Goal: Understand process/instructions: Learn how to perform a task or action

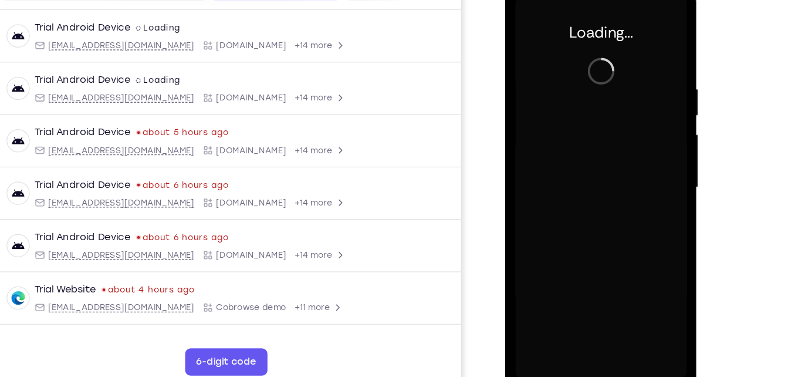
scroll to position [158, 0]
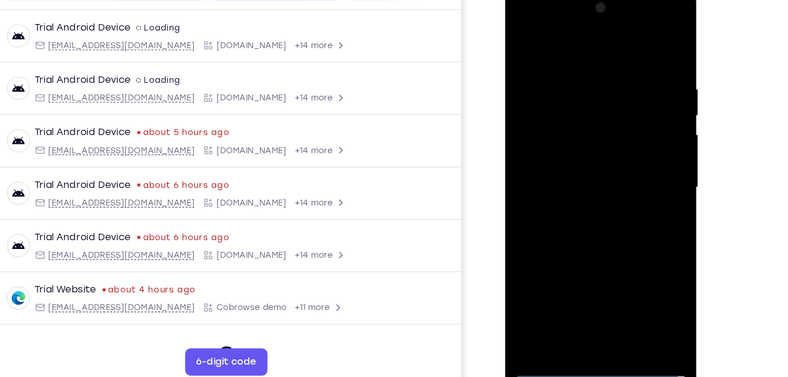
click at [585, 312] on div at bounding box center [588, 160] width 148 height 329
click at [636, 263] on div at bounding box center [588, 160] width 148 height 329
click at [574, 41] on div at bounding box center [588, 160] width 148 height 329
click at [636, 153] on div at bounding box center [588, 160] width 148 height 329
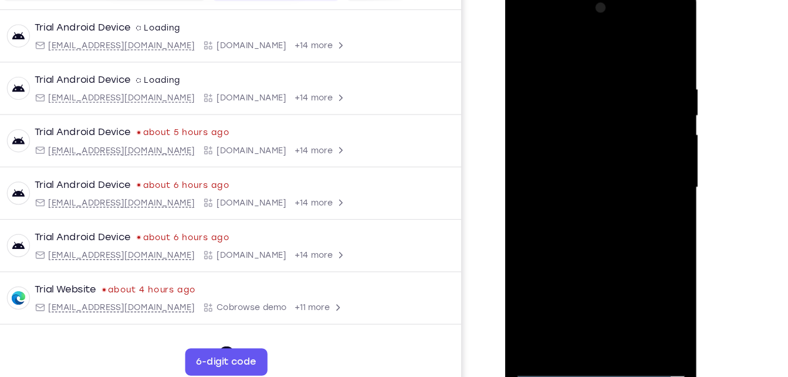
click at [636, 149] on div at bounding box center [588, 160] width 148 height 329
click at [639, 156] on div at bounding box center [588, 160] width 148 height 329
click at [578, 181] on div at bounding box center [588, 160] width 148 height 329
click at [582, 152] on div at bounding box center [588, 160] width 148 height 329
click at [576, 138] on div at bounding box center [588, 160] width 148 height 329
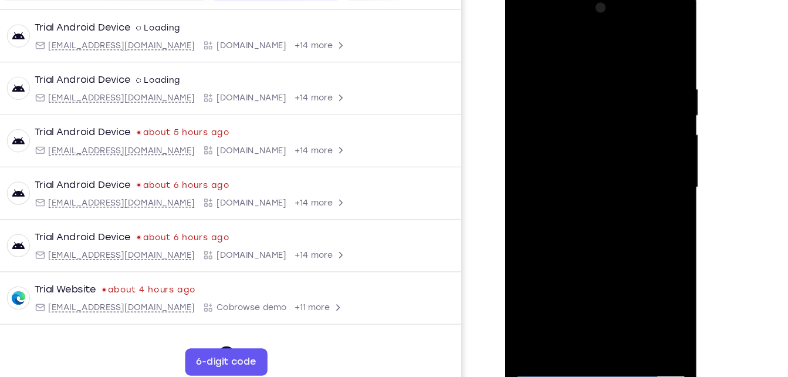
click at [581, 156] on div at bounding box center [588, 160] width 148 height 329
click at [605, 214] on div at bounding box center [588, 160] width 148 height 329
drag, startPoint x: 593, startPoint y: 46, endPoint x: 601, endPoint y: -13, distance: 59.8
click at [601, 0] on div at bounding box center [588, 162] width 166 height 350
click at [588, 215] on div at bounding box center [588, 160] width 148 height 329
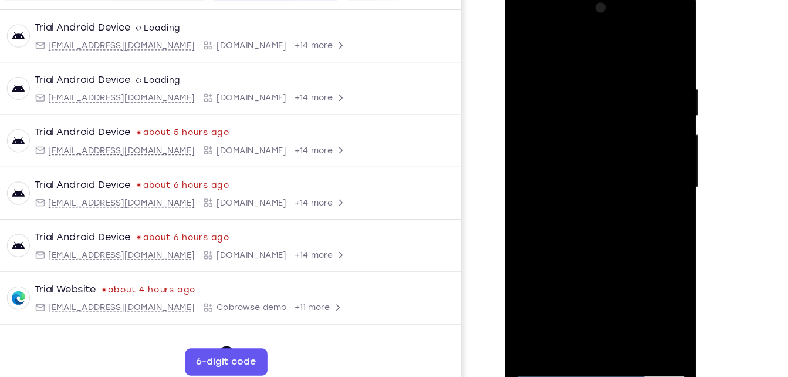
click at [650, 43] on div at bounding box center [588, 160] width 148 height 329
click at [526, 40] on div at bounding box center [588, 160] width 148 height 329
click at [614, 302] on div at bounding box center [588, 160] width 148 height 329
click at [589, 226] on div at bounding box center [588, 160] width 148 height 329
click at [536, 110] on div at bounding box center [588, 160] width 148 height 329
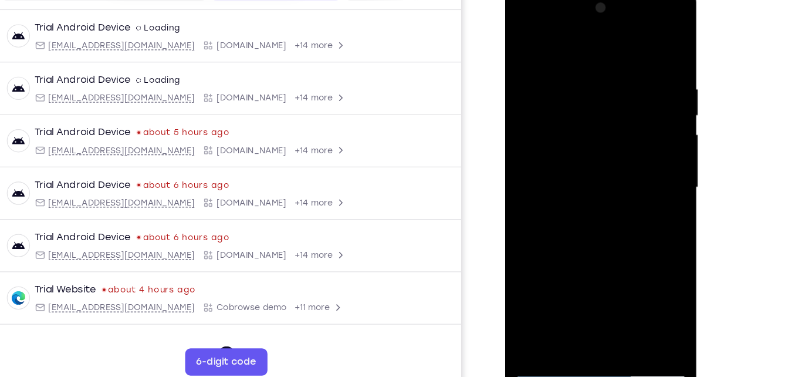
click at [559, 293] on div at bounding box center [588, 160] width 148 height 329
click at [648, 201] on div at bounding box center [588, 160] width 148 height 329
click at [641, 201] on div at bounding box center [588, 160] width 148 height 329
drag, startPoint x: 588, startPoint y: 277, endPoint x: 601, endPoint y: 175, distance: 102.9
click at [601, 175] on div at bounding box center [588, 160] width 148 height 329
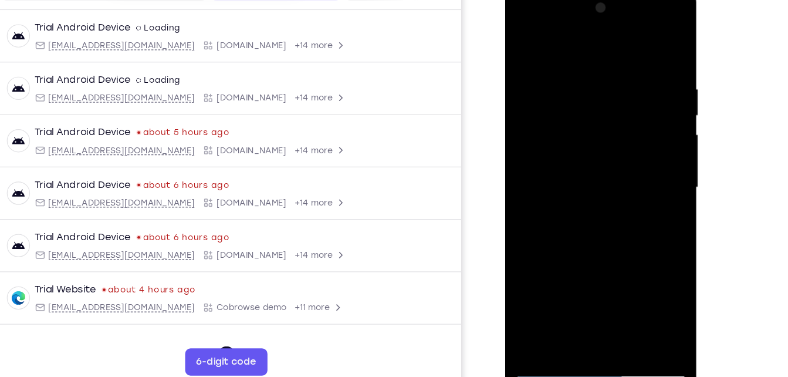
drag, startPoint x: 593, startPoint y: 264, endPoint x: 595, endPoint y: 175, distance: 88.7
click at [595, 175] on div at bounding box center [588, 160] width 148 height 329
drag, startPoint x: 596, startPoint y: 260, endPoint x: 598, endPoint y: 215, distance: 44.6
click at [598, 215] on div at bounding box center [588, 160] width 148 height 329
click at [556, 249] on div at bounding box center [588, 160] width 148 height 329
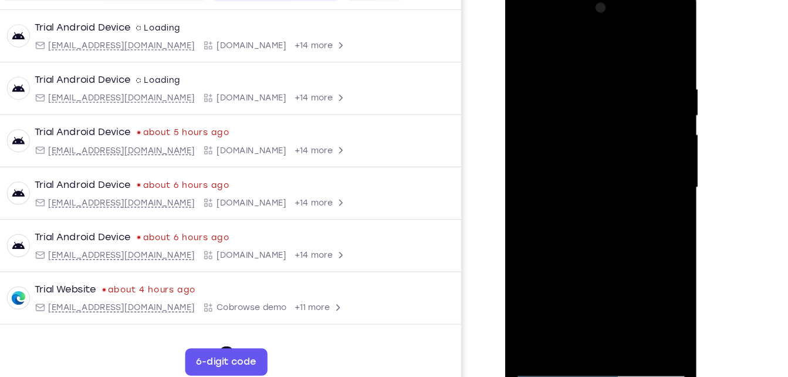
click at [644, 44] on div at bounding box center [588, 160] width 148 height 329
click at [527, 42] on div at bounding box center [588, 160] width 148 height 329
click at [572, 67] on div at bounding box center [588, 160] width 148 height 329
click at [644, 45] on div at bounding box center [588, 160] width 148 height 329
drag, startPoint x: 550, startPoint y: 235, endPoint x: 582, endPoint y: 76, distance: 162.3
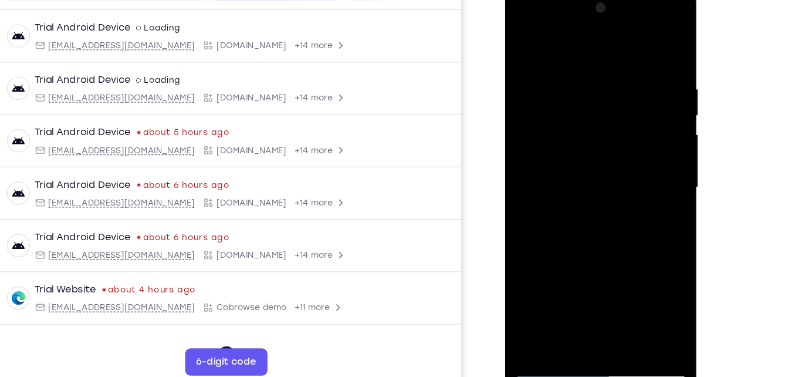
click at [582, 76] on div at bounding box center [588, 160] width 148 height 329
drag, startPoint x: 581, startPoint y: 244, endPoint x: 609, endPoint y: 64, distance: 182.3
click at [609, 64] on div at bounding box center [588, 160] width 148 height 329
drag, startPoint x: 578, startPoint y: 239, endPoint x: 609, endPoint y: 53, distance: 188.7
click at [609, 53] on div at bounding box center [588, 160] width 148 height 329
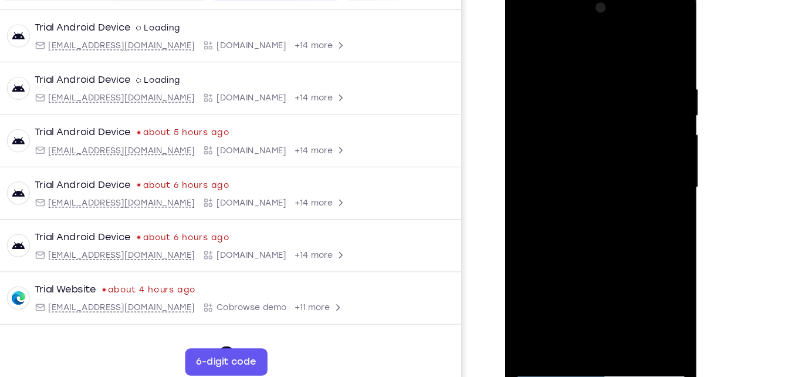
drag, startPoint x: 593, startPoint y: 226, endPoint x: 617, endPoint y: 70, distance: 157.5
click at [617, 70] on div at bounding box center [588, 160] width 148 height 329
drag, startPoint x: 576, startPoint y: 249, endPoint x: 603, endPoint y: 82, distance: 169.4
click at [603, 82] on div at bounding box center [588, 160] width 148 height 329
click at [534, 300] on div at bounding box center [588, 160] width 148 height 329
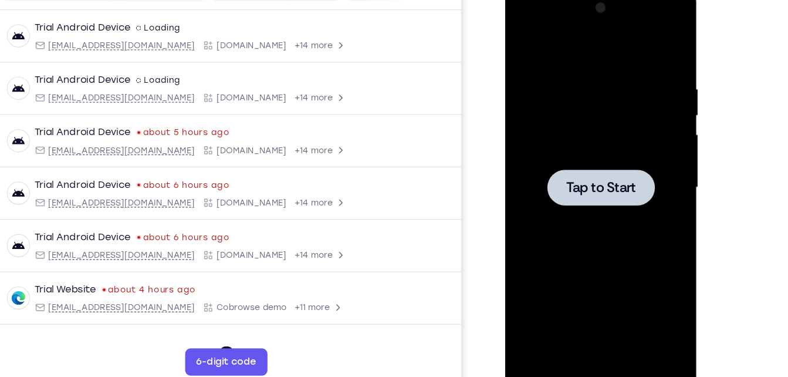
click at [549, 77] on div at bounding box center [588, 160] width 148 height 329
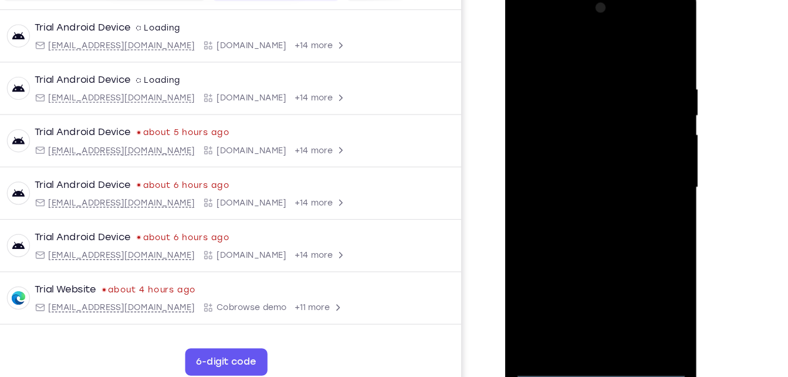
click at [588, 316] on div at bounding box center [588, 160] width 148 height 329
click at [639, 271] on div at bounding box center [588, 160] width 148 height 329
click at [544, 37] on div at bounding box center [588, 160] width 148 height 329
click at [577, 94] on div at bounding box center [588, 160] width 148 height 329
click at [596, 234] on div at bounding box center [588, 160] width 148 height 329
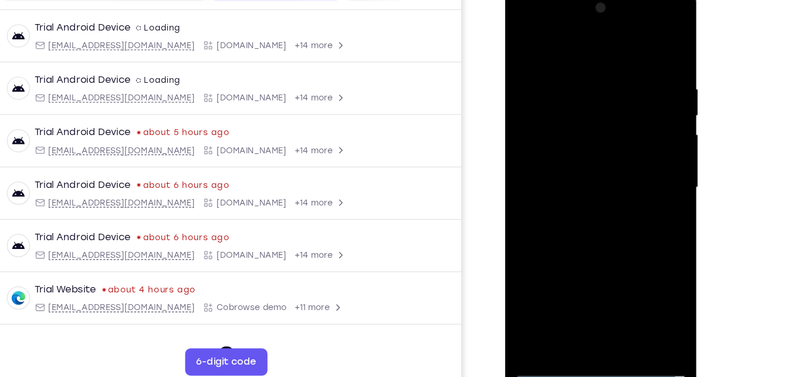
click at [589, 191] on div at bounding box center [588, 160] width 148 height 329
click at [598, 300] on div at bounding box center [588, 160] width 148 height 329
click at [550, 300] on div at bounding box center [588, 160] width 148 height 329
click at [617, 139] on div at bounding box center [588, 160] width 148 height 329
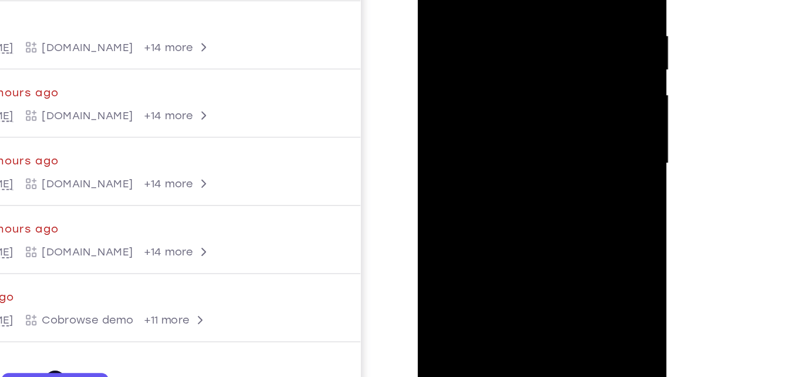
drag, startPoint x: 507, startPoint y: 152, endPoint x: 519, endPoint y: 69, distance: 83.6
click at [519, 69] on div at bounding box center [500, 76] width 148 height 329
drag, startPoint x: 503, startPoint y: 166, endPoint x: 526, endPoint y: 24, distance: 144.0
click at [526, 24] on div at bounding box center [500, 76] width 148 height 329
click at [502, 147] on div at bounding box center [500, 76] width 148 height 329
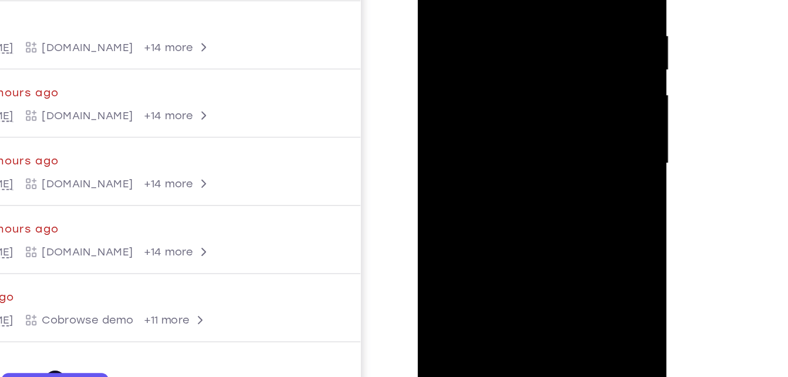
click at [500, 84] on div at bounding box center [500, 76] width 148 height 329
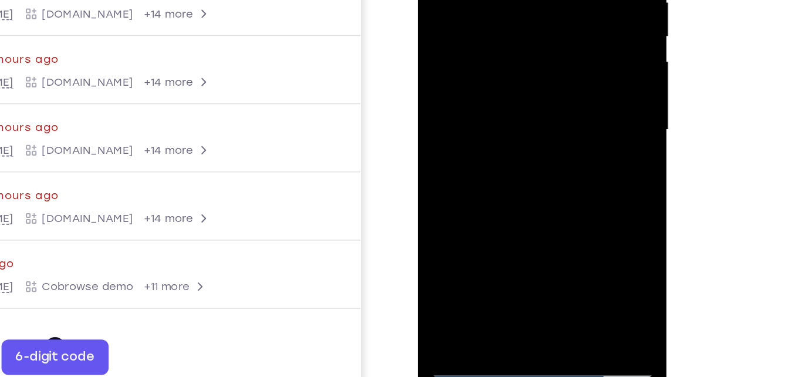
scroll to position [158, 0]
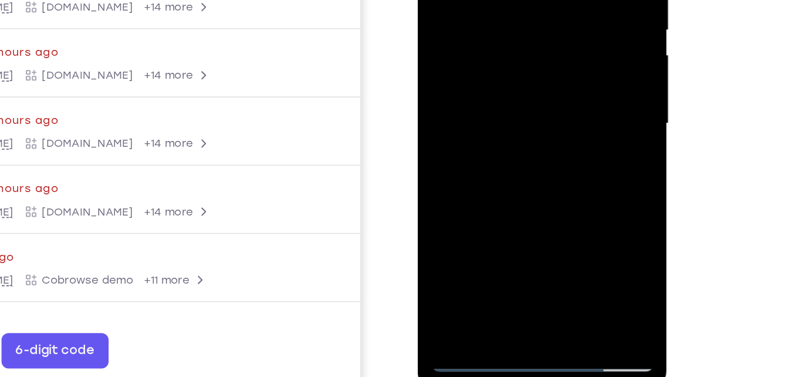
click at [458, 194] on div at bounding box center [500, 36] width 148 height 329
drag, startPoint x: 504, startPoint y: 124, endPoint x: 517, endPoint y: 18, distance: 107.0
click at [517, 18] on div at bounding box center [500, 36] width 148 height 329
drag, startPoint x: 498, startPoint y: 148, endPoint x: 510, endPoint y: 17, distance: 132.1
click at [510, 17] on div at bounding box center [500, 36] width 148 height 329
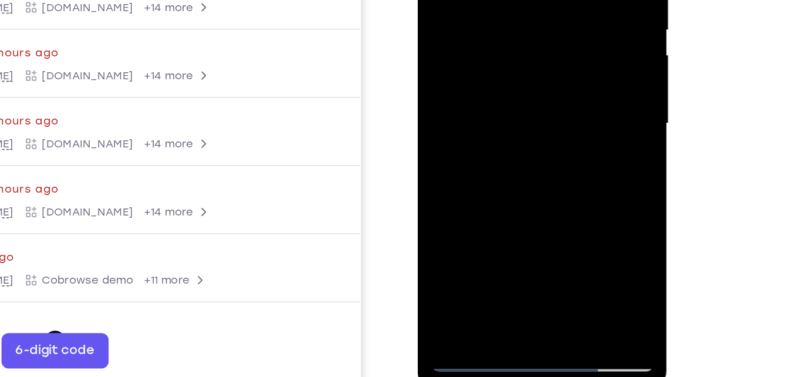
drag, startPoint x: 511, startPoint y: 129, endPoint x: 520, endPoint y: -16, distance: 144.7
click at [520, 0] on div at bounding box center [500, 36] width 148 height 329
drag, startPoint x: 500, startPoint y: 141, endPoint x: 515, endPoint y: -15, distance: 156.9
click at [515, 0] on div at bounding box center [500, 36] width 148 height 329
drag, startPoint x: 506, startPoint y: 141, endPoint x: 518, endPoint y: 21, distance: 121.0
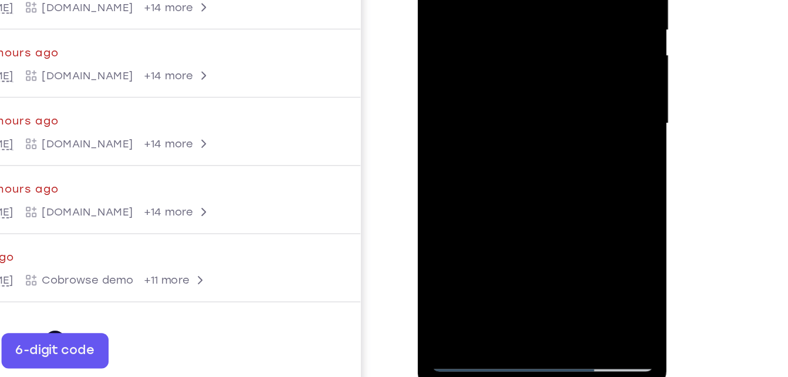
click at [518, 21] on div at bounding box center [500, 36] width 148 height 329
drag, startPoint x: 497, startPoint y: 140, endPoint x: 517, endPoint y: 5, distance: 136.4
click at [517, 5] on div at bounding box center [500, 36] width 148 height 329
click at [525, 0] on div at bounding box center [500, 36] width 148 height 329
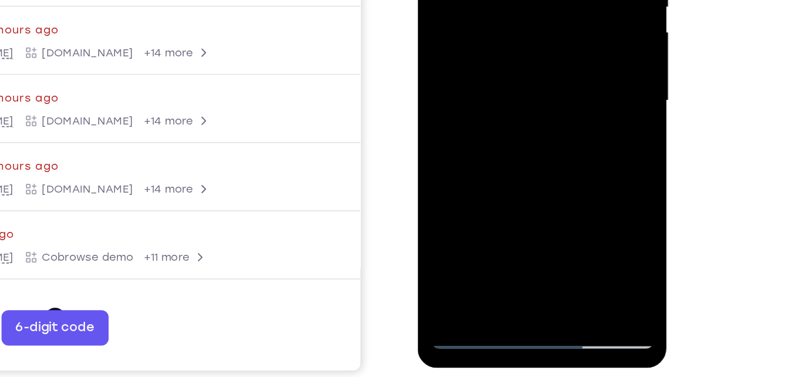
scroll to position [174, 0]
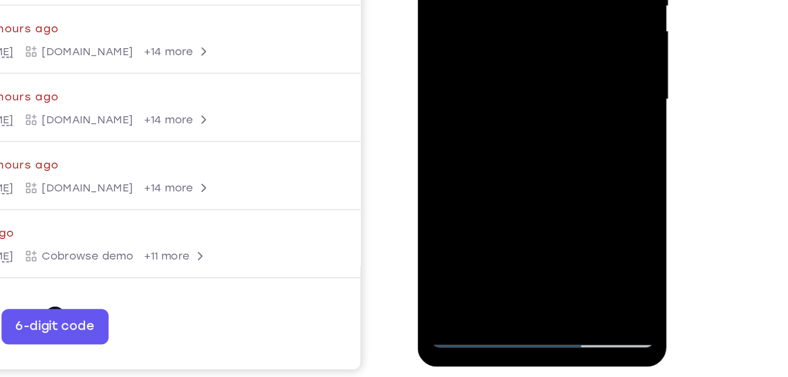
click at [462, 165] on div at bounding box center [500, 12] width 148 height 329
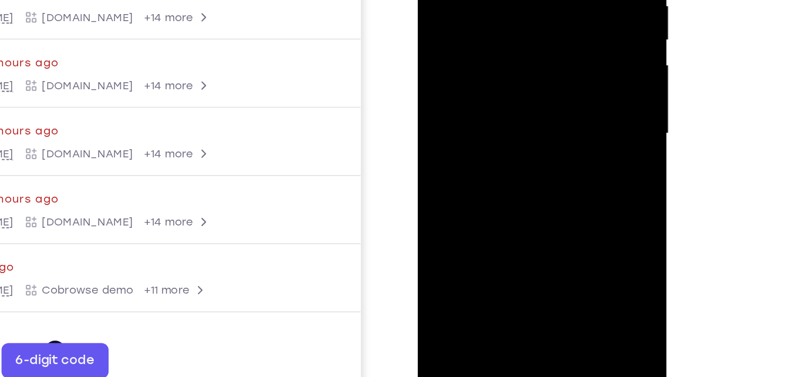
drag, startPoint x: 501, startPoint y: 159, endPoint x: 513, endPoint y: 55, distance: 105.1
click at [513, 55] on div at bounding box center [500, 45] width 148 height 329
click at [516, 56] on div at bounding box center [500, 45] width 148 height 329
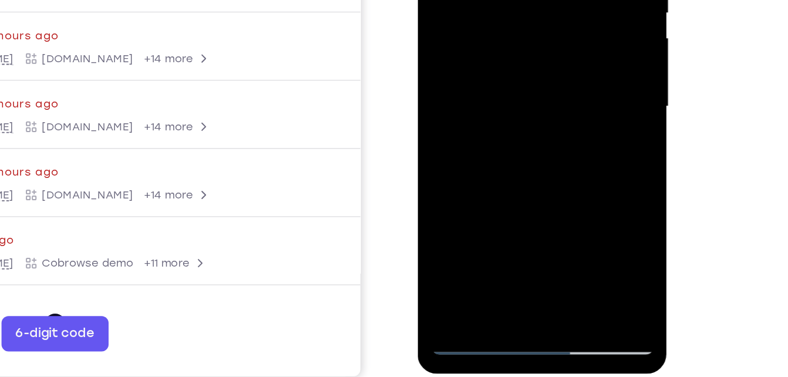
scroll to position [176, 0]
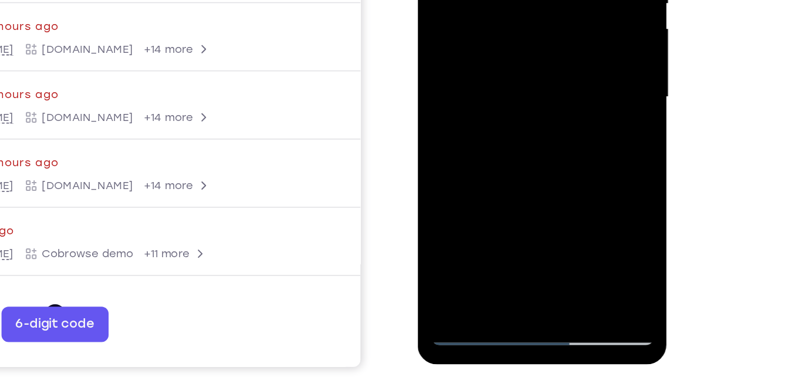
click at [461, 161] on div at bounding box center [500, 9] width 148 height 329
drag, startPoint x: 502, startPoint y: 120, endPoint x: 514, endPoint y: -9, distance: 129.7
click at [514, 0] on div at bounding box center [500, 9] width 148 height 329
drag, startPoint x: 498, startPoint y: 112, endPoint x: 518, endPoint y: -29, distance: 142.3
click at [518, 0] on div at bounding box center [500, 9] width 148 height 329
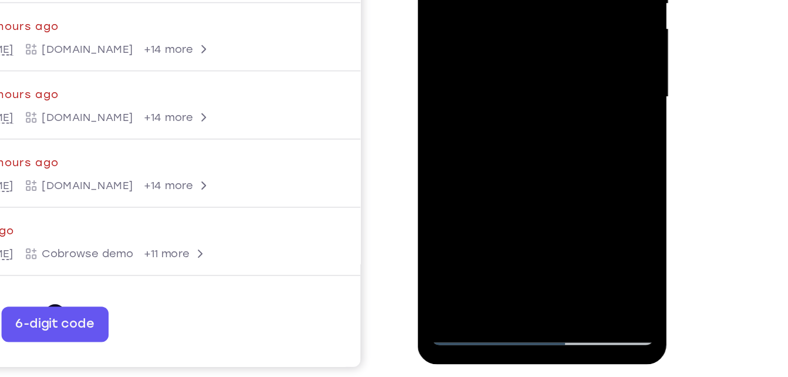
drag, startPoint x: 496, startPoint y: 104, endPoint x: 509, endPoint y: -11, distance: 115.2
click at [509, 0] on div at bounding box center [500, 9] width 148 height 329
drag, startPoint x: 500, startPoint y: 90, endPoint x: 508, endPoint y: 16, distance: 74.9
click at [508, 16] on div at bounding box center [500, 9] width 148 height 329
drag, startPoint x: 490, startPoint y: 110, endPoint x: 499, endPoint y: -3, distance: 113.6
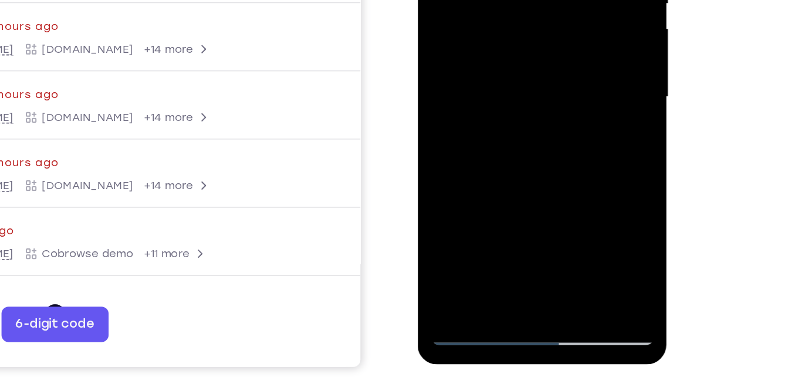
click at [499, 0] on div at bounding box center [500, 9] width 148 height 329
drag, startPoint x: 492, startPoint y: 127, endPoint x: 504, endPoint y: 12, distance: 115.6
click at [504, 12] on div at bounding box center [500, 9] width 148 height 329
drag, startPoint x: 498, startPoint y: 124, endPoint x: 507, endPoint y: -6, distance: 130.6
click at [507, 0] on div at bounding box center [500, 9] width 148 height 329
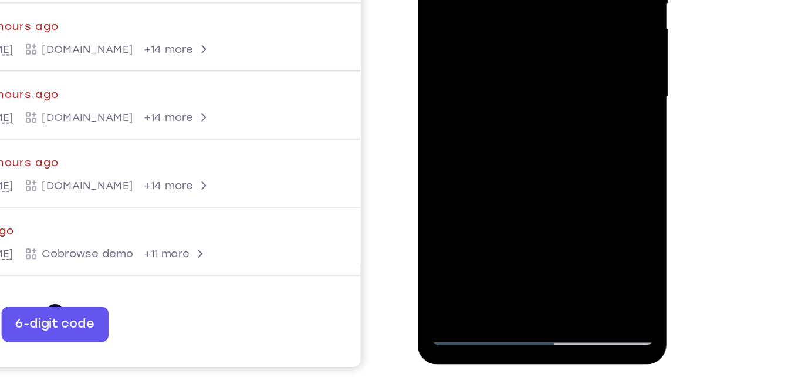
drag, startPoint x: 487, startPoint y: 109, endPoint x: 504, endPoint y: -1, distance: 111.6
click at [504, 0] on div at bounding box center [500, 9] width 148 height 329
drag, startPoint x: 490, startPoint y: 101, endPoint x: 506, endPoint y: 1, distance: 101.0
click at [506, 1] on div at bounding box center [500, 9] width 148 height 329
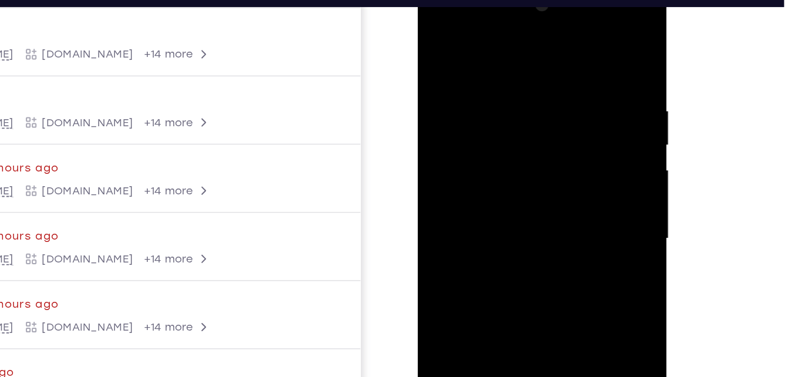
click at [473, 18] on div at bounding box center [500, 151] width 148 height 329
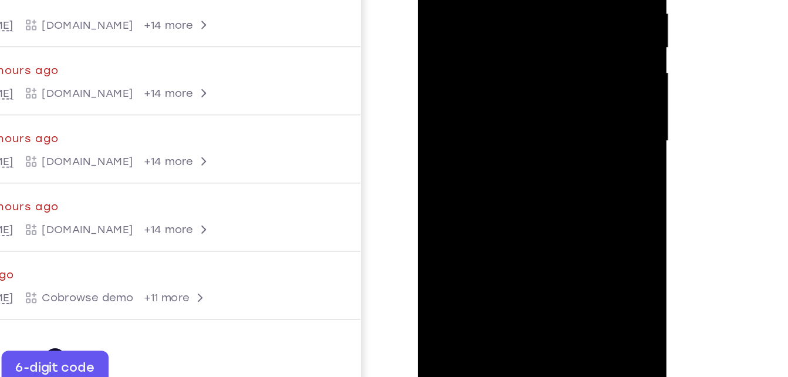
click at [455, 207] on div at bounding box center [500, 54] width 148 height 329
drag, startPoint x: 490, startPoint y: 152, endPoint x: 511, endPoint y: -2, distance: 155.9
click at [511, 0] on div at bounding box center [500, 54] width 148 height 329
drag, startPoint x: 497, startPoint y: 125, endPoint x: 509, endPoint y: 57, distance: 69.2
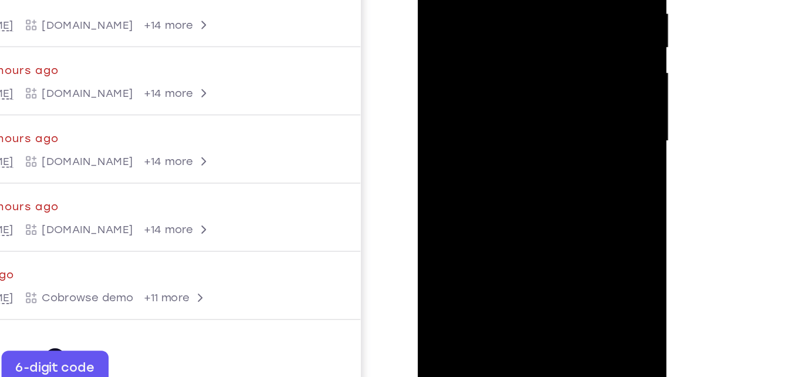
click at [509, 57] on div at bounding box center [500, 54] width 148 height 329
drag, startPoint x: 511, startPoint y: 116, endPoint x: 518, endPoint y: 19, distance: 97.1
click at [518, 19] on div at bounding box center [500, 54] width 148 height 329
click at [478, 112] on div at bounding box center [500, 54] width 148 height 329
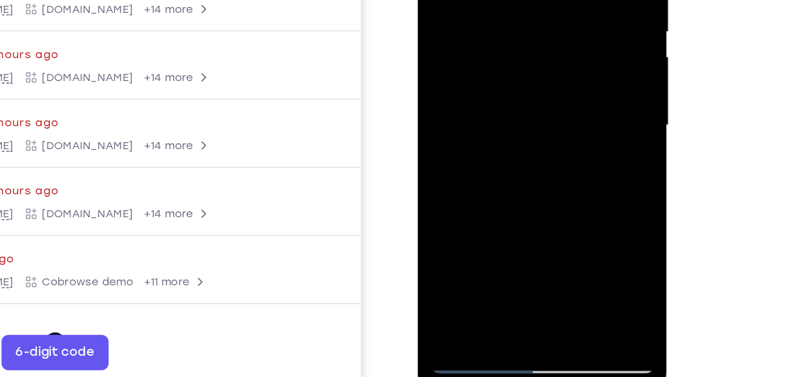
click at [461, 190] on div at bounding box center [500, 38] width 148 height 329
drag, startPoint x: 505, startPoint y: 129, endPoint x: 504, endPoint y: 9, distance: 119.8
click at [504, 9] on div at bounding box center [500, 38] width 148 height 329
drag, startPoint x: 490, startPoint y: 133, endPoint x: 498, endPoint y: -1, distance: 133.5
click at [498, 0] on div at bounding box center [500, 38] width 148 height 329
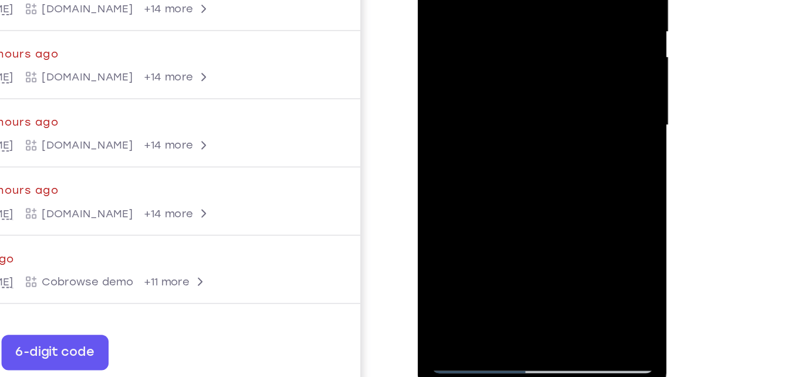
drag, startPoint x: 500, startPoint y: 127, endPoint x: 505, endPoint y: 73, distance: 54.2
click at [505, 73] on div at bounding box center [500, 38] width 148 height 329
click at [565, 82] on div at bounding box center [500, 38] width 148 height 329
click at [565, 59] on div at bounding box center [500, 38] width 148 height 329
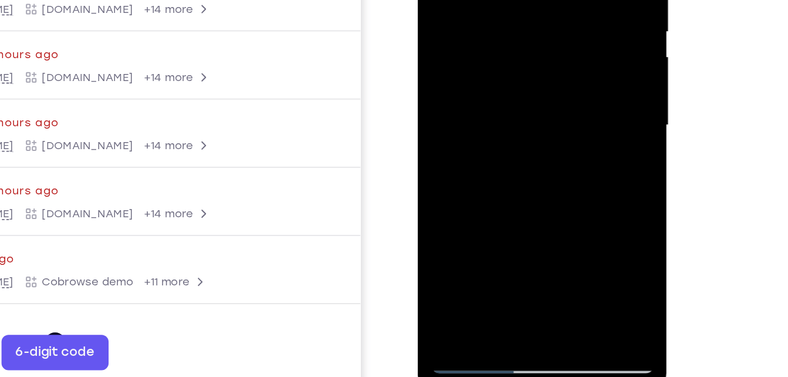
click at [565, 58] on div at bounding box center [500, 38] width 148 height 329
click at [491, 16] on div at bounding box center [500, 38] width 148 height 329
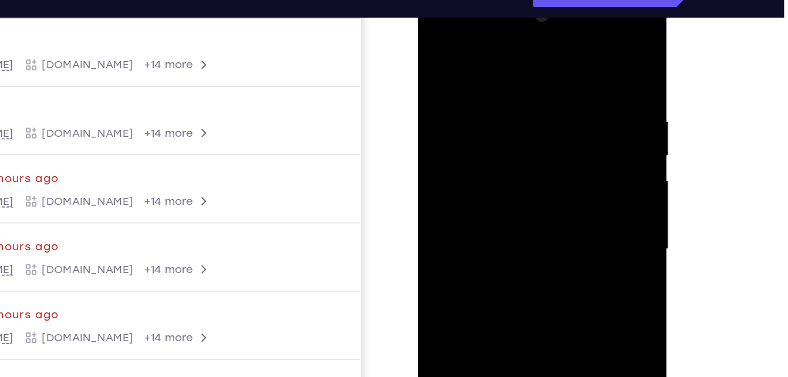
click at [490, 23] on div at bounding box center [500, 162] width 148 height 329
click at [567, 186] on div at bounding box center [500, 162] width 148 height 329
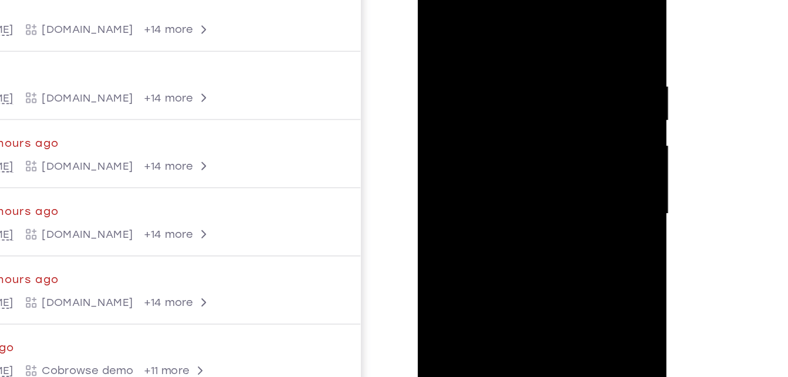
drag, startPoint x: 511, startPoint y: 184, endPoint x: 523, endPoint y: 76, distance: 109.3
click at [523, 76] on div at bounding box center [500, 126] width 148 height 329
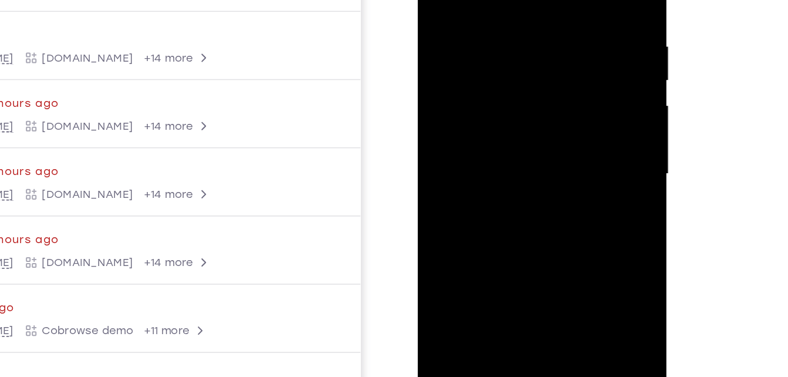
drag, startPoint x: 506, startPoint y: 181, endPoint x: 519, endPoint y: 46, distance: 135.7
click at [519, 46] on div at bounding box center [500, 87] width 148 height 329
click at [465, 116] on div at bounding box center [500, 87] width 148 height 329
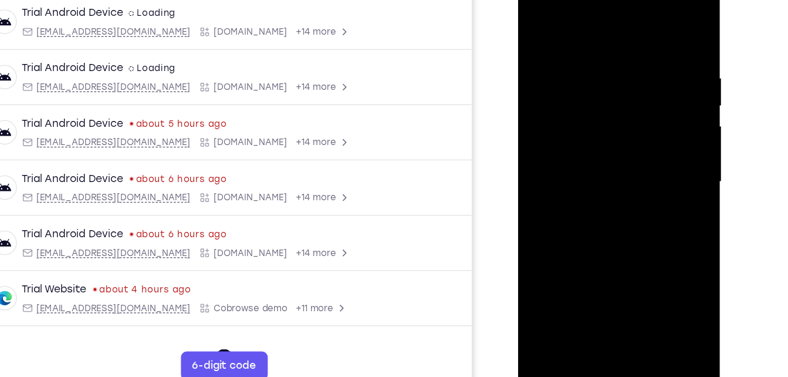
click at [569, 171] on div at bounding box center [601, 143] width 148 height 329
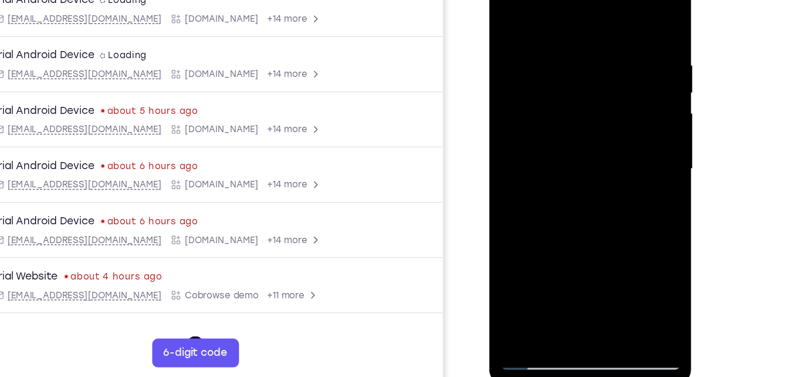
click at [612, 193] on div at bounding box center [572, 131] width 148 height 329
click at [580, 193] on div at bounding box center [572, 131] width 148 height 329
click at [632, 247] on div at bounding box center [572, 131] width 148 height 329
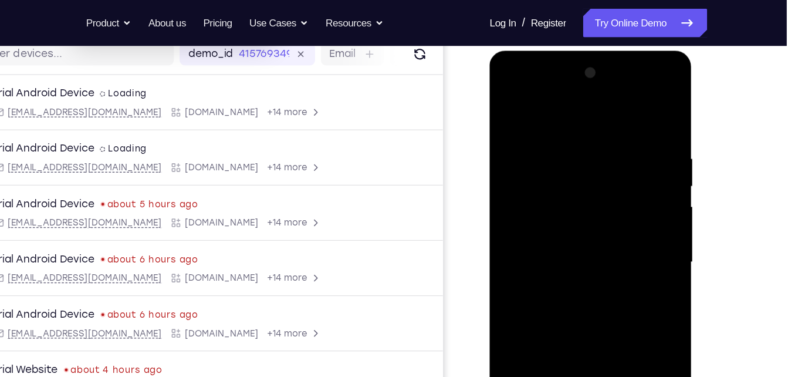
scroll to position [150, 0]
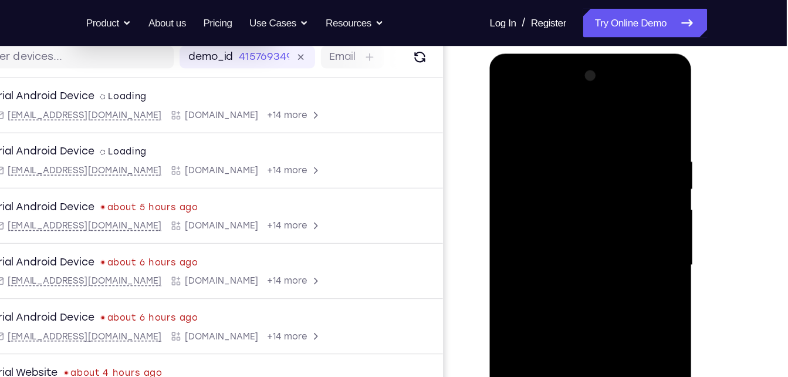
click at [505, 92] on div at bounding box center [572, 226] width 148 height 329
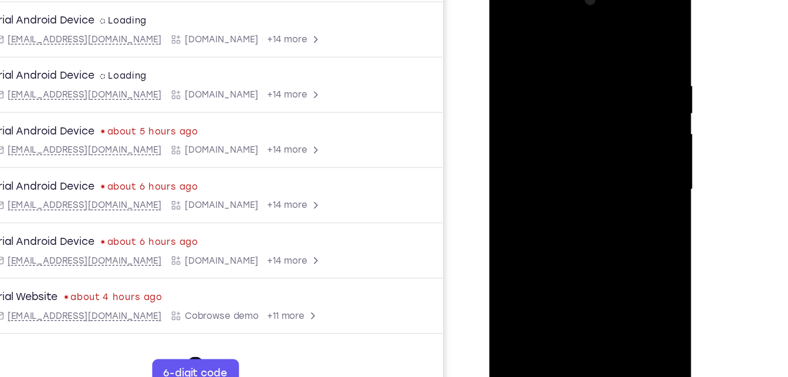
click at [558, 83] on div at bounding box center [572, 151] width 148 height 329
click at [637, 33] on div at bounding box center [572, 151] width 148 height 329
drag, startPoint x: 598, startPoint y: 246, endPoint x: 603, endPoint y: 59, distance: 186.7
click at [603, 59] on div at bounding box center [572, 151] width 148 height 329
drag, startPoint x: 587, startPoint y: 201, endPoint x: 599, endPoint y: 29, distance: 171.8
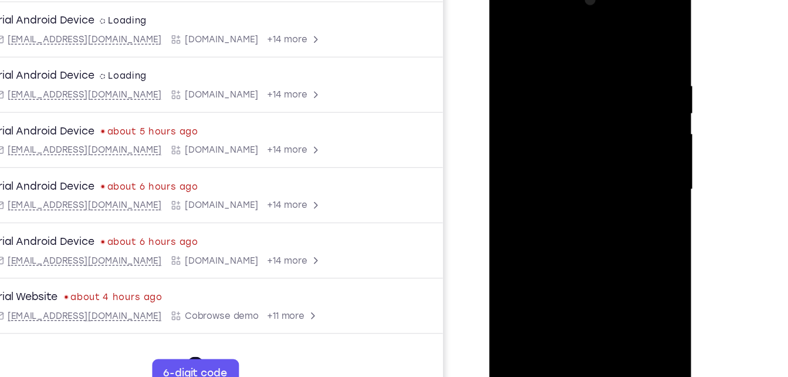
click at [599, 29] on div at bounding box center [572, 151] width 148 height 329
drag, startPoint x: 603, startPoint y: 197, endPoint x: 609, endPoint y: 54, distance: 142.7
click at [609, 54] on div at bounding box center [572, 151] width 148 height 329
drag, startPoint x: 598, startPoint y: 195, endPoint x: 608, endPoint y: 57, distance: 138.9
click at [608, 57] on div at bounding box center [572, 151] width 148 height 329
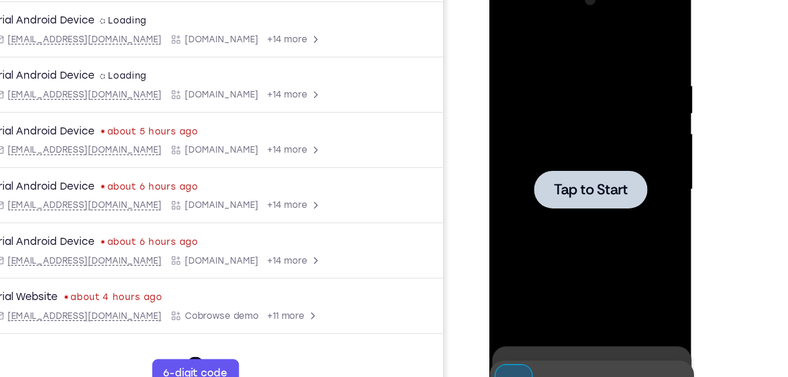
click at [606, 160] on div at bounding box center [572, 151] width 93 height 31
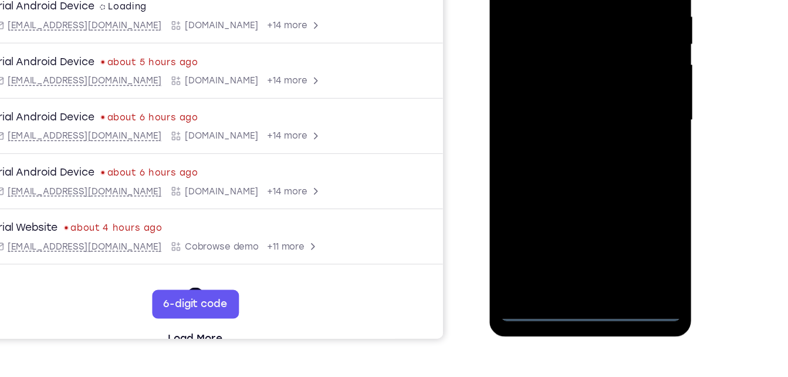
scroll to position [207, 0]
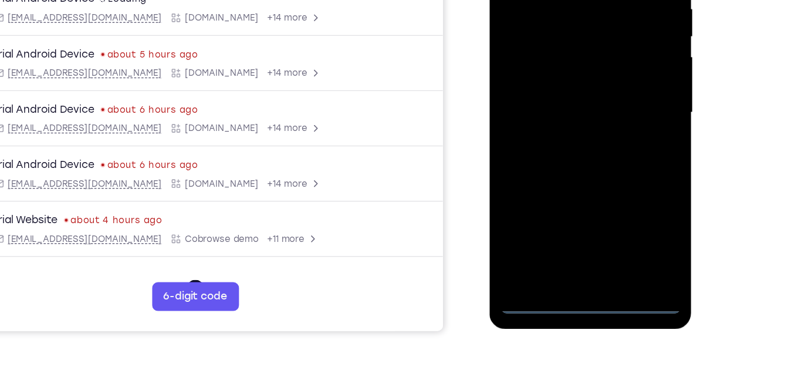
click at [574, 234] on div at bounding box center [572, 74] width 148 height 329
click at [622, 183] on div at bounding box center [572, 74] width 148 height 329
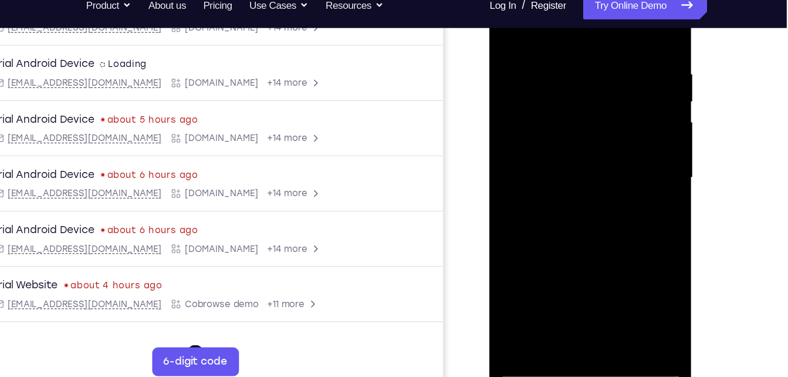
click at [562, 20] on div at bounding box center [572, 139] width 148 height 329
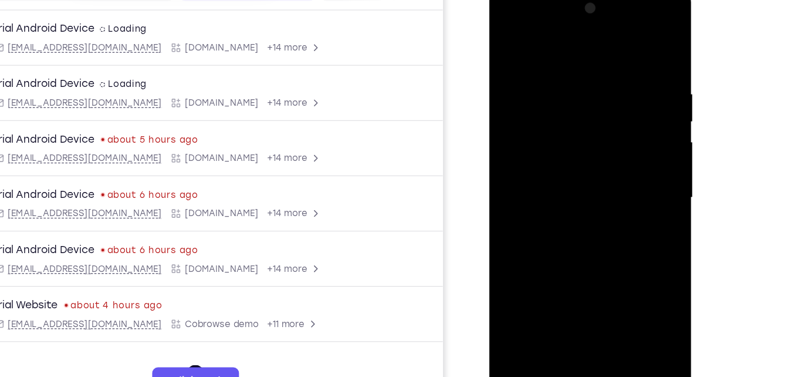
scroll to position [140, 0]
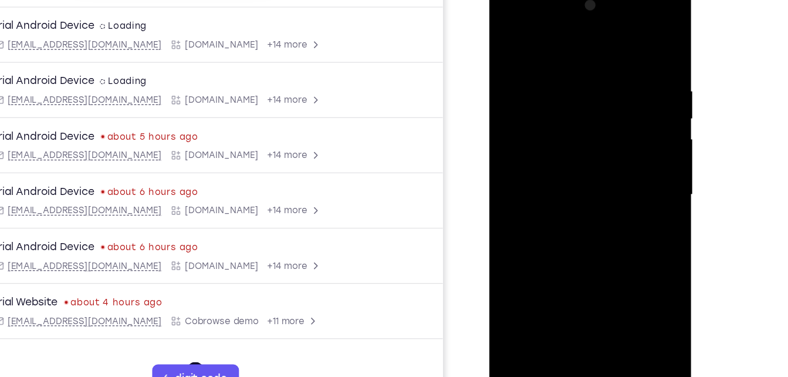
click at [577, 94] on div at bounding box center [572, 156] width 148 height 329
click at [599, 41] on div at bounding box center [572, 156] width 148 height 329
drag, startPoint x: 563, startPoint y: 228, endPoint x: 579, endPoint y: 88, distance: 141.2
click at [579, 88] on div at bounding box center [572, 156] width 148 height 329
click at [571, 168] on div at bounding box center [572, 156] width 148 height 329
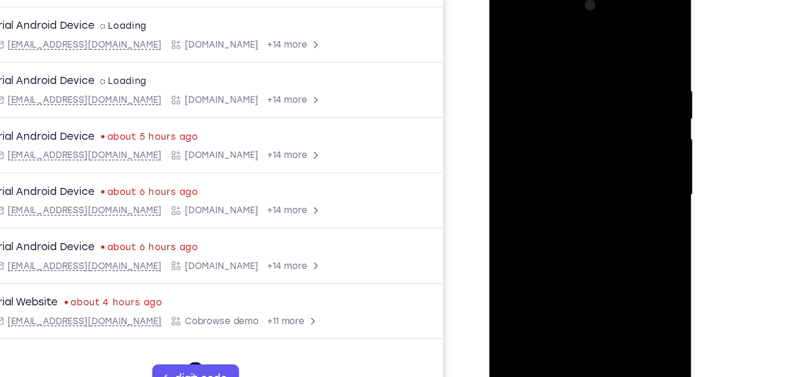
click at [579, 190] on div at bounding box center [572, 156] width 148 height 329
drag, startPoint x: 579, startPoint y: 190, endPoint x: 585, endPoint y: 102, distance: 88.2
click at [585, 102] on div at bounding box center [572, 156] width 148 height 329
click at [556, 292] on div at bounding box center [572, 156] width 148 height 329
click at [564, 40] on div at bounding box center [572, 156] width 148 height 329
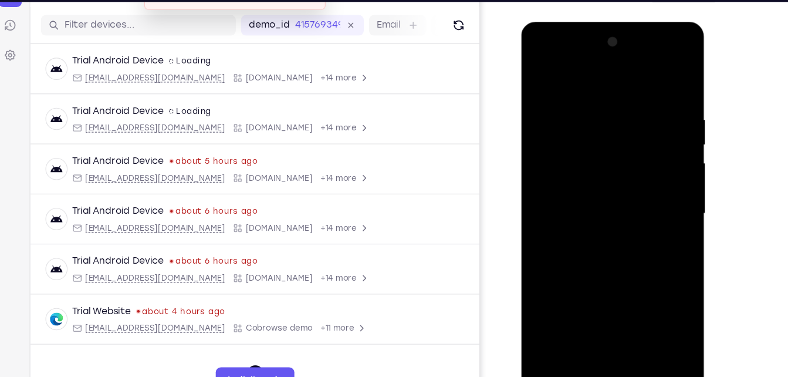
scroll to position [139, 0]
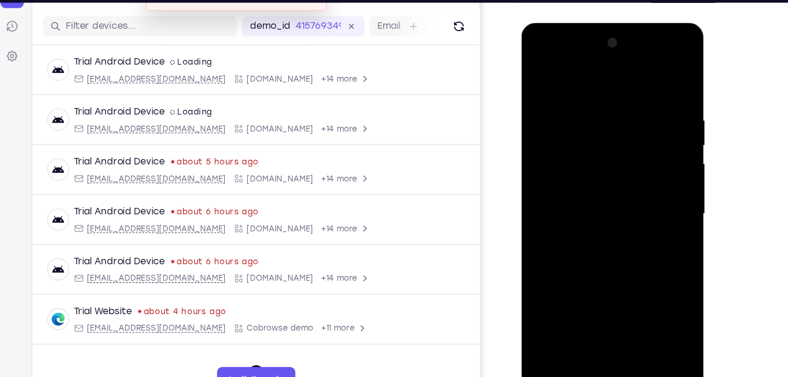
click at [541, 59] on div at bounding box center [605, 195] width 148 height 329
click at [586, 130] on div at bounding box center [605, 195] width 148 height 329
click at [671, 141] on div at bounding box center [605, 195] width 148 height 329
drag, startPoint x: 617, startPoint y: 214, endPoint x: 619, endPoint y: 108, distance: 106.2
click at [619, 108] on div at bounding box center [605, 195] width 148 height 329
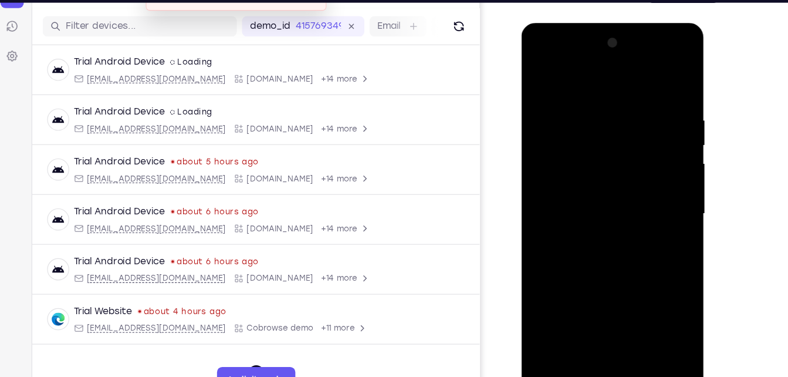
click at [609, 148] on div at bounding box center [605, 195] width 148 height 329
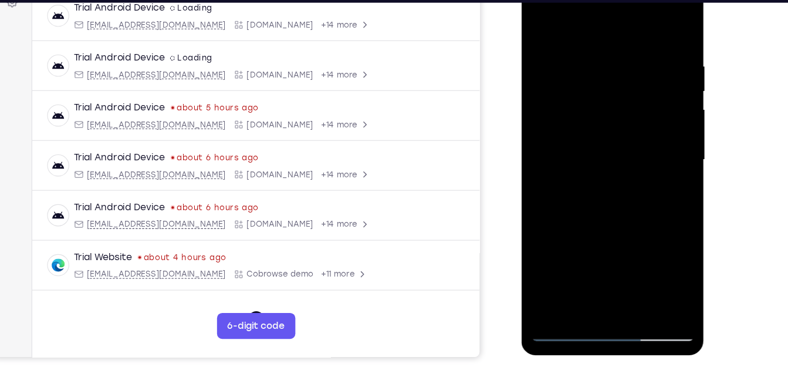
scroll to position [186, 0]
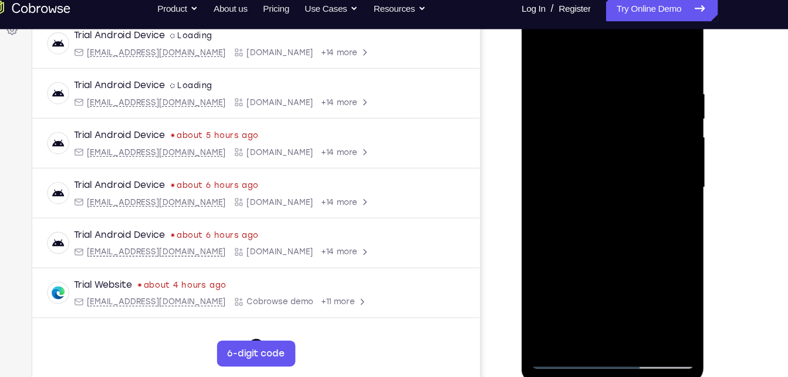
click at [537, 50] on div at bounding box center [605, 170] width 148 height 329
click at [562, 326] on div at bounding box center [605, 170] width 148 height 329
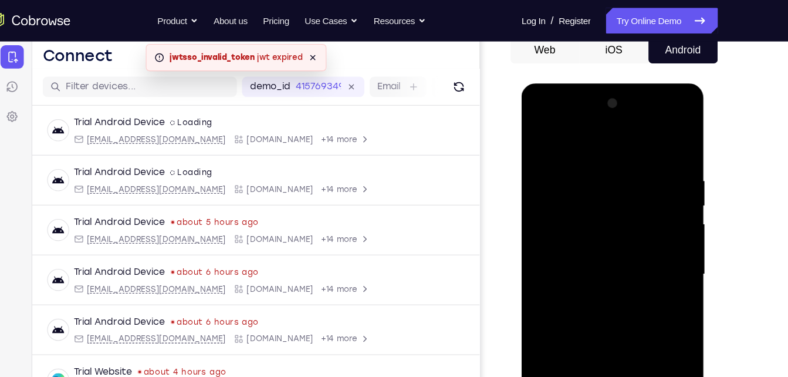
scroll to position [118, 0]
click at [617, 114] on div at bounding box center [605, 257] width 148 height 329
click at [668, 143] on div at bounding box center [605, 257] width 148 height 329
click at [615, 224] on div at bounding box center [605, 257] width 148 height 329
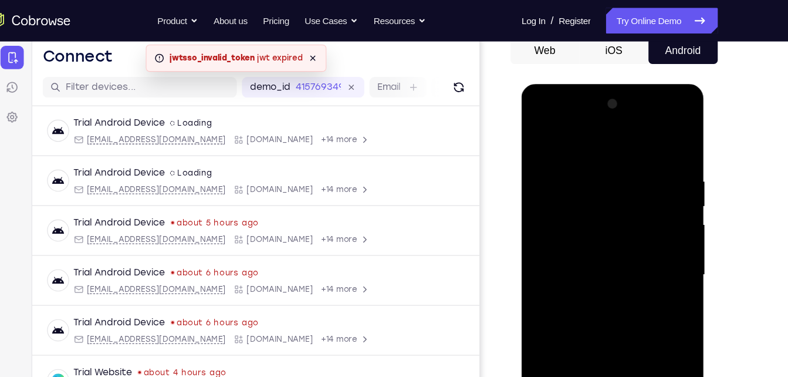
click at [608, 324] on div at bounding box center [605, 257] width 148 height 329
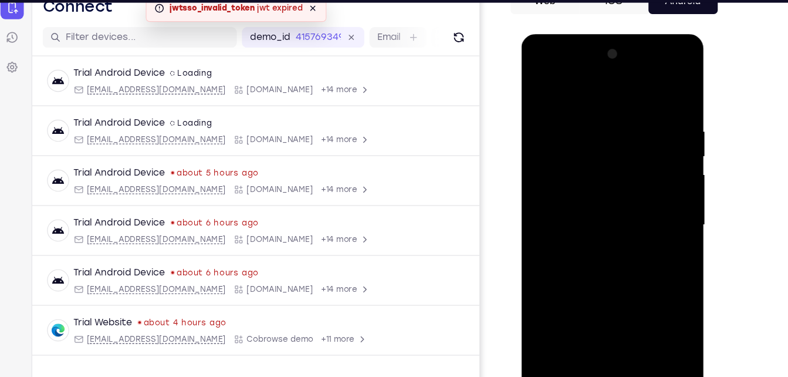
scroll to position [137, 0]
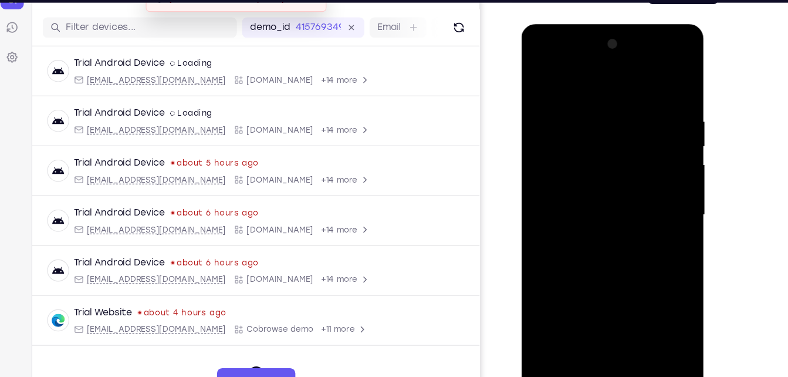
click at [636, 320] on div at bounding box center [605, 197] width 148 height 329
click at [650, 81] on div at bounding box center [605, 197] width 148 height 329
click at [665, 327] on div at bounding box center [605, 197] width 148 height 329
drag, startPoint x: 620, startPoint y: 291, endPoint x: 630, endPoint y: 109, distance: 182.8
click at [630, 109] on div at bounding box center [605, 197] width 148 height 329
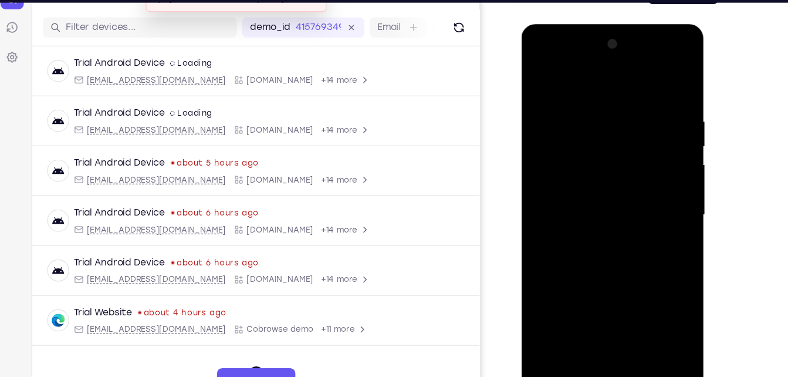
drag, startPoint x: 622, startPoint y: 282, endPoint x: 630, endPoint y: 120, distance: 162.8
click at [630, 120] on div at bounding box center [605, 197] width 148 height 329
click at [569, 103] on div at bounding box center [605, 197] width 148 height 329
drag, startPoint x: 648, startPoint y: 291, endPoint x: 642, endPoint y: 103, distance: 187.9
click at [642, 103] on div at bounding box center [605, 197] width 148 height 329
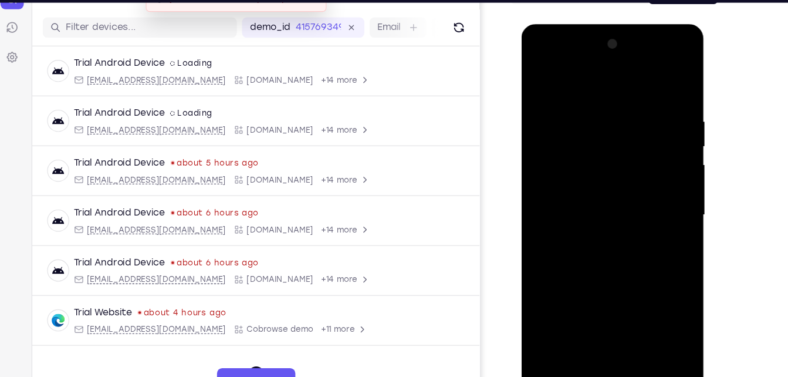
click at [671, 120] on div at bounding box center [605, 197] width 148 height 329
drag, startPoint x: 599, startPoint y: 276, endPoint x: 617, endPoint y: 135, distance: 142.6
click at [617, 135] on div at bounding box center [605, 197] width 148 height 329
drag, startPoint x: 612, startPoint y: 276, endPoint x: 616, endPoint y: 109, distance: 167.3
click at [616, 109] on div at bounding box center [605, 197] width 148 height 329
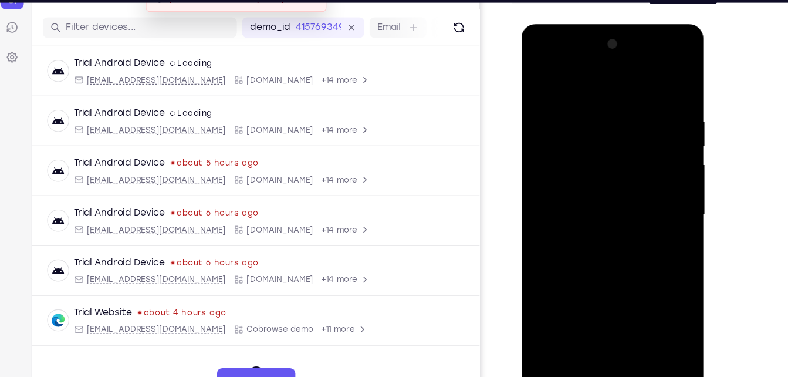
drag, startPoint x: 618, startPoint y: 278, endPoint x: 622, endPoint y: 116, distance: 162.6
click at [622, 116] on div at bounding box center [605, 197] width 148 height 329
drag, startPoint x: 623, startPoint y: 274, endPoint x: 634, endPoint y: 84, distance: 189.9
click at [634, 84] on div at bounding box center [605, 197] width 148 height 329
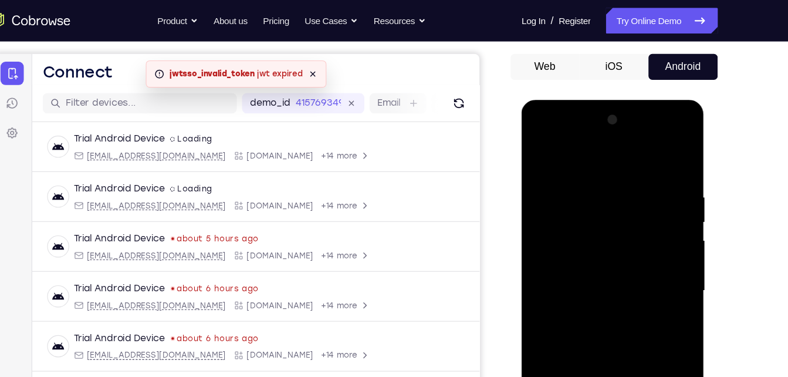
scroll to position [102, 0]
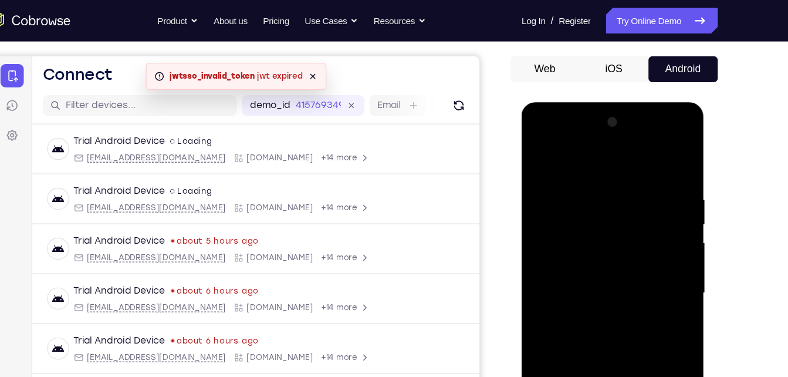
click at [651, 57] on button "iOS" at bounding box center [629, 62] width 63 height 23
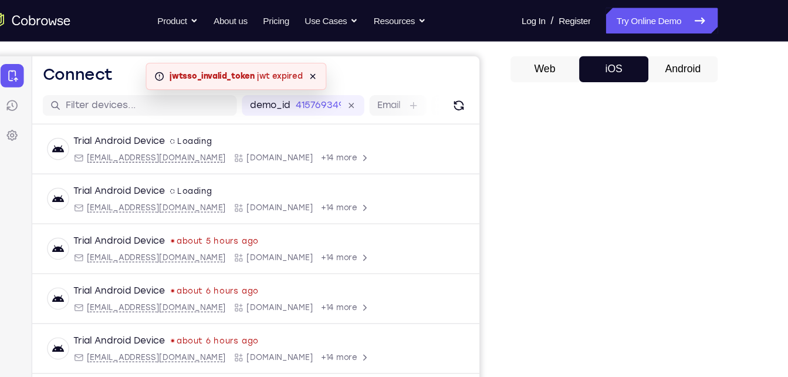
click at [683, 60] on button "Android" at bounding box center [691, 62] width 63 height 23
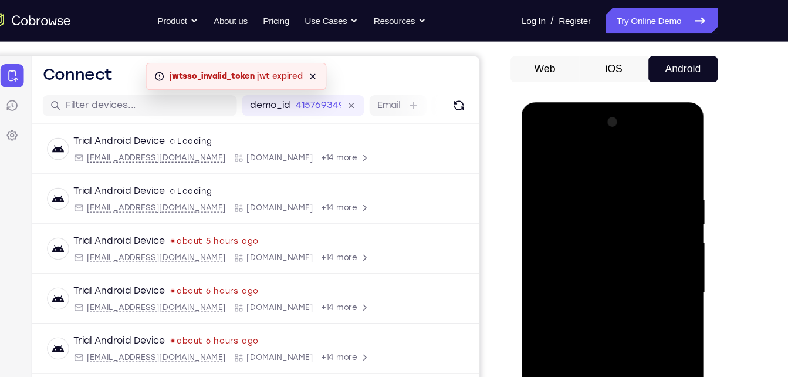
click at [536, 140] on div at bounding box center [605, 275] width 148 height 329
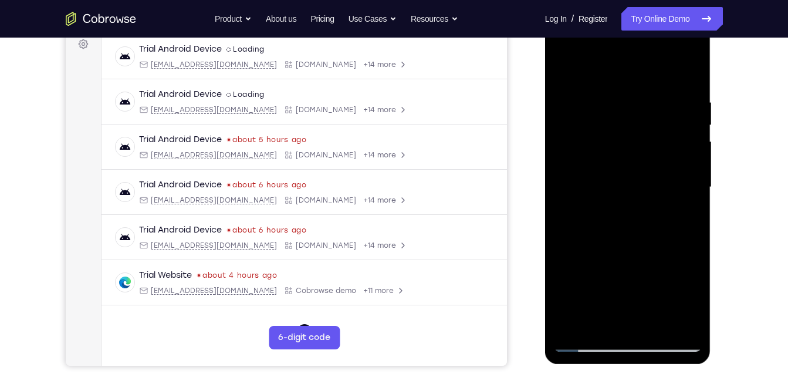
scroll to position [178, 0]
